Goal: Find specific page/section: Find specific page/section

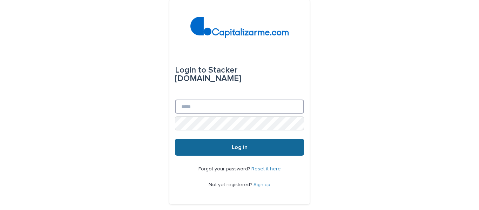
type input "**********"
click at [280, 154] on button "Log in" at bounding box center [239, 147] width 129 height 17
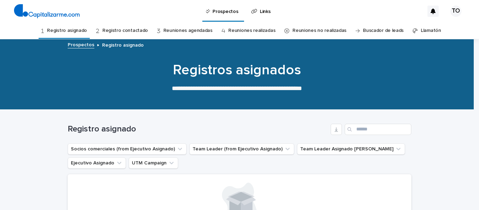
click at [49, 113] on div "Loading... Saving… Loading... Saving… Registro asignado Socios comerciales (fro…" at bounding box center [239, 203] width 479 height 186
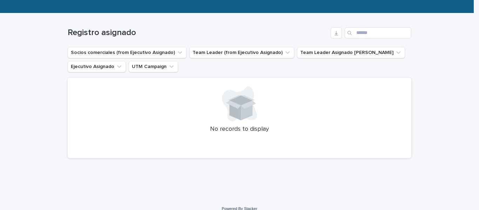
scroll to position [105, 0]
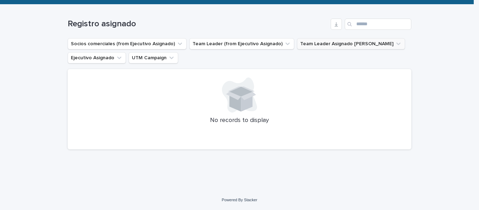
click at [337, 45] on button "Team Leader Asignado [PERSON_NAME]" at bounding box center [351, 43] width 108 height 11
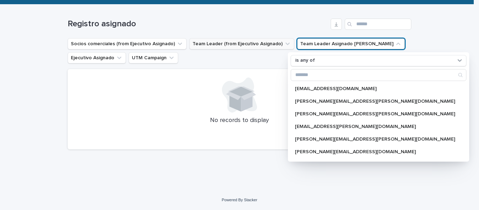
click at [253, 42] on button "Team Leader (from Ejecutivo Asignado)" at bounding box center [241, 43] width 105 height 11
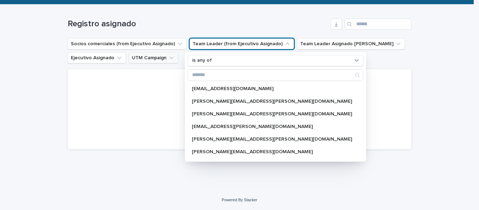
click at [162, 55] on button "UTM Campaign" at bounding box center [153, 57] width 49 height 11
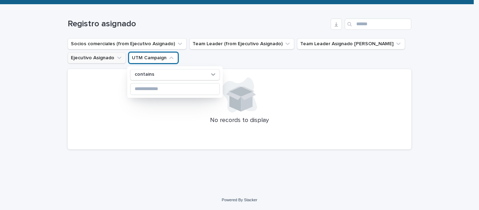
click at [102, 57] on button "Ejecutivo Asignado" at bounding box center [97, 57] width 58 height 11
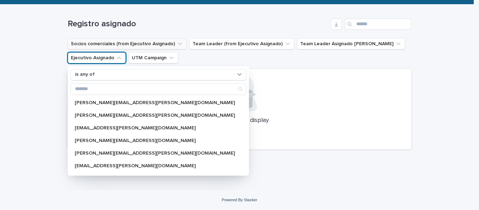
click at [106, 46] on button "Socios comerciales (from Ejecutivo Asignado)" at bounding box center [127, 43] width 119 height 11
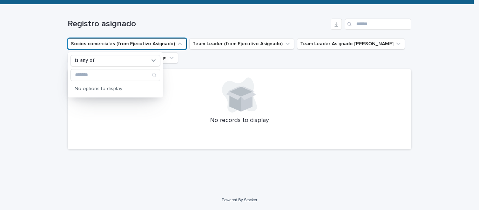
click at [48, 46] on div "Loading... Saving… Loading... Saving… Registro asignado Socios comerciales (fro…" at bounding box center [239, 98] width 479 height 186
